Goal: Information Seeking & Learning: Learn about a topic

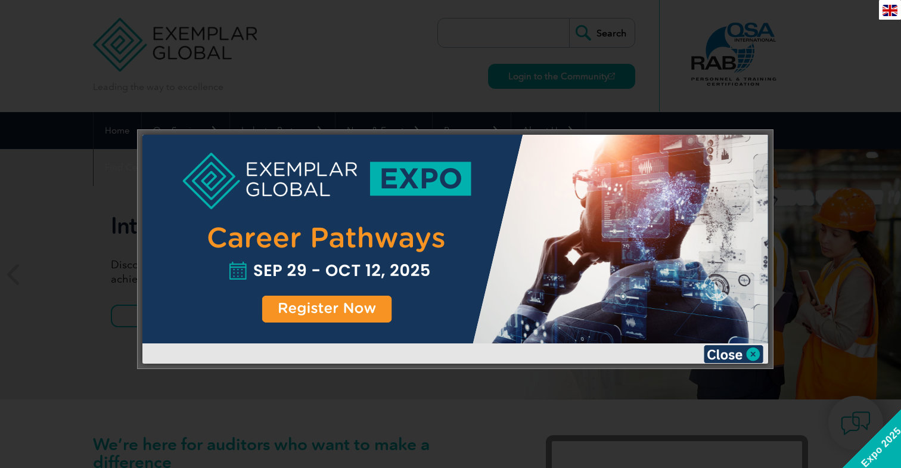
click at [347, 309] on div at bounding box center [454, 239] width 625 height 208
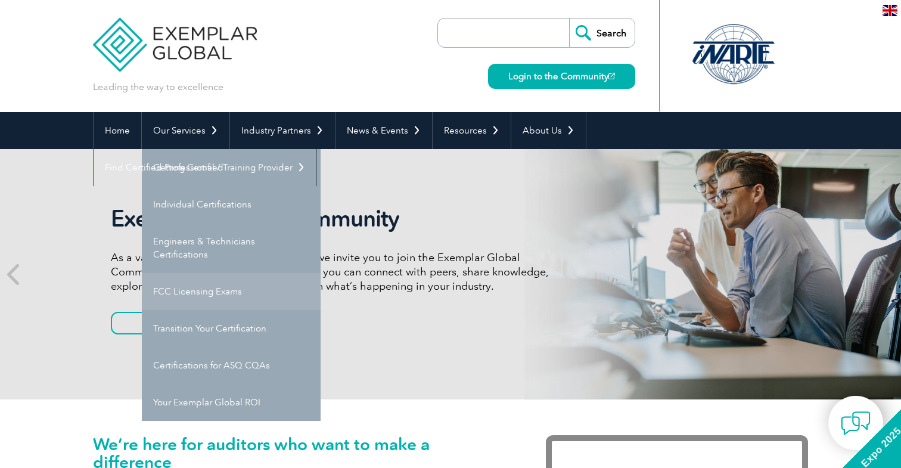
click at [193, 294] on link "FCC Licensing Exams" at bounding box center [231, 291] width 179 height 37
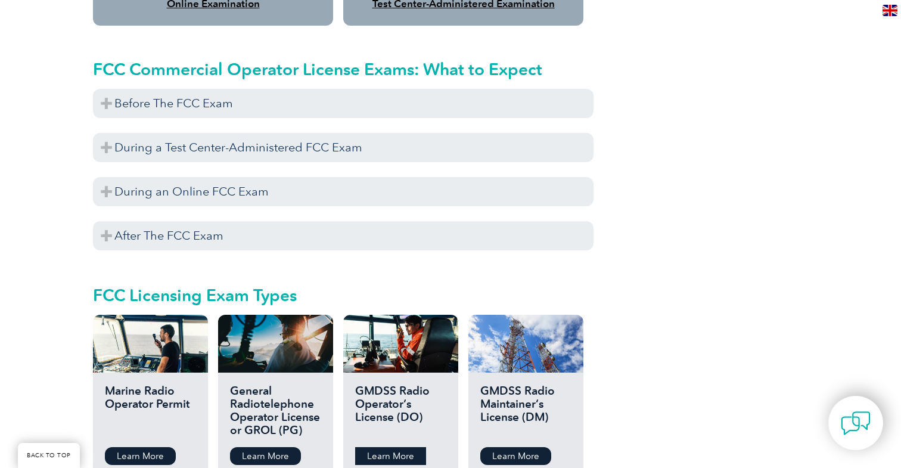
scroll to position [1085, 0]
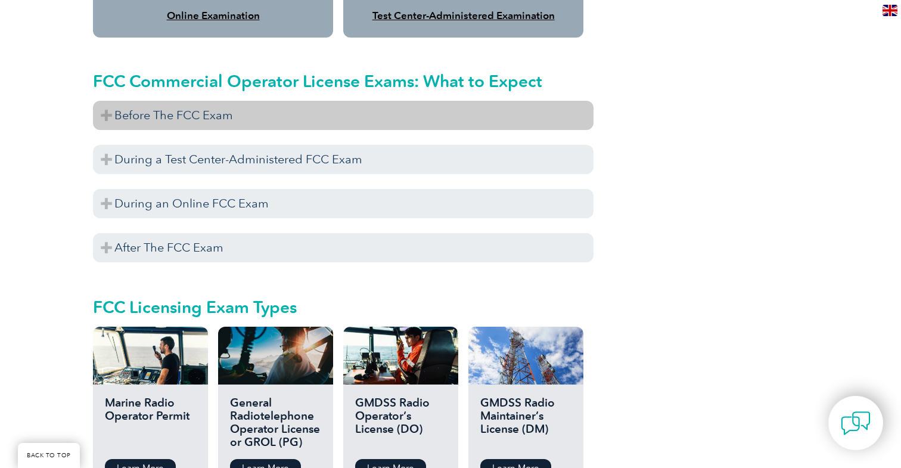
click at [255, 105] on h3 "Before The FCC Exam" at bounding box center [343, 115] width 500 height 29
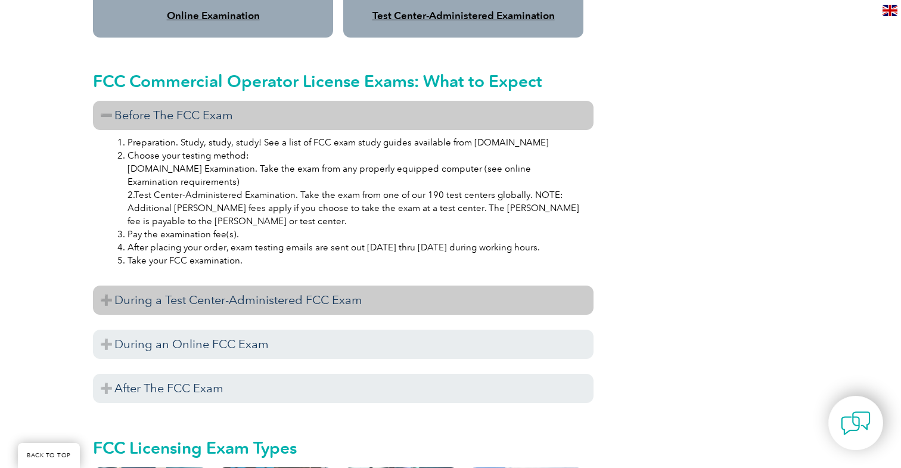
click at [267, 285] on h3 "During a Test Center-Administered FCC Exam" at bounding box center [343, 299] width 500 height 29
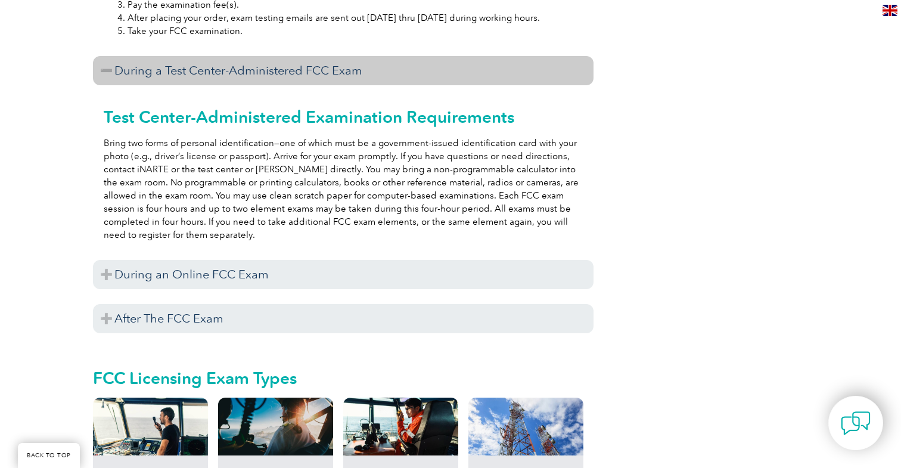
scroll to position [1316, 0]
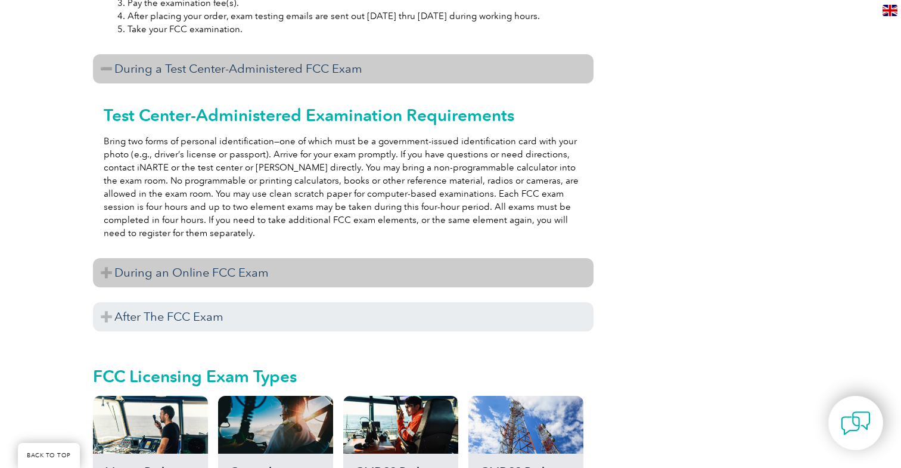
click at [251, 258] on h3 "During an Online FCC Exam" at bounding box center [343, 272] width 500 height 29
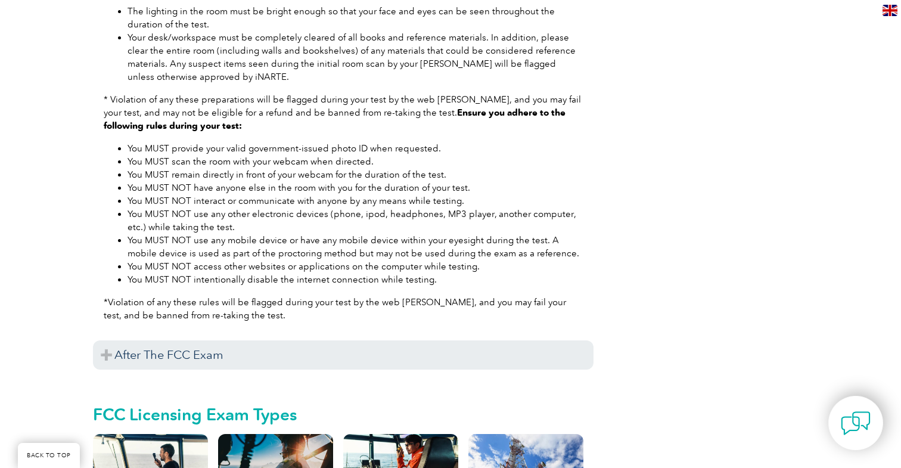
scroll to position [1742, 0]
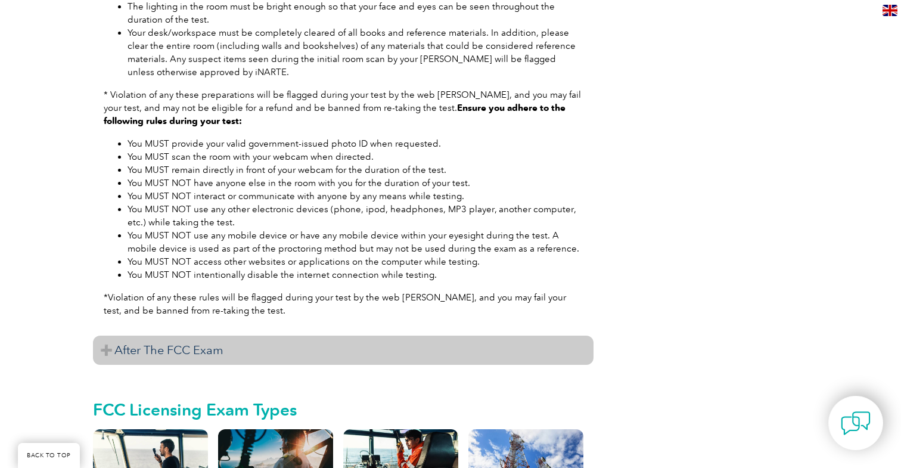
click at [250, 335] on h3 "After The FCC Exam" at bounding box center [343, 349] width 500 height 29
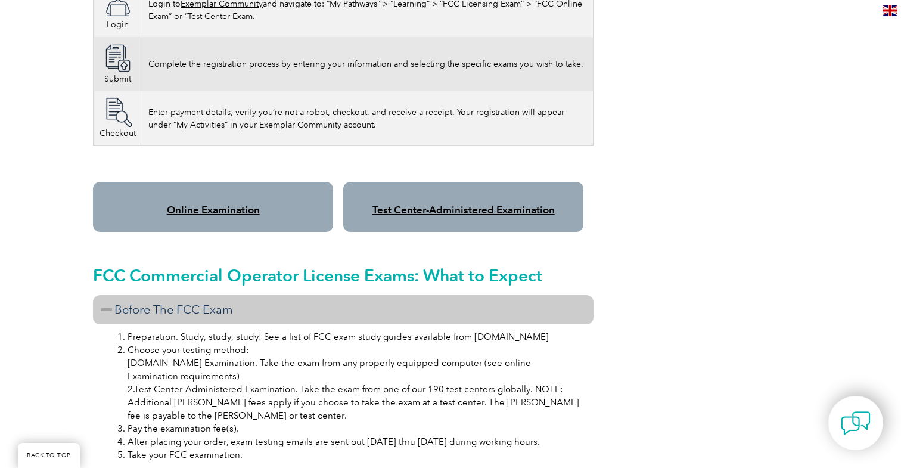
scroll to position [890, 0]
click at [247, 204] on link "Online Examination" at bounding box center [213, 210] width 93 height 12
